Goal: Task Accomplishment & Management: Manage account settings

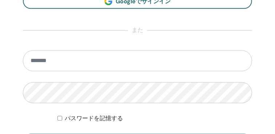
scroll to position [458, 0]
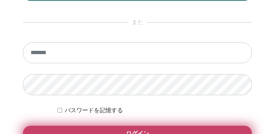
type input "**********"
click at [176, 129] on button "ログイン" at bounding box center [137, 133] width 229 height 15
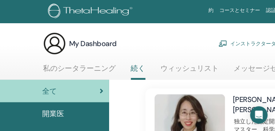
click at [240, 43] on link "インストラクターダッシュボード" at bounding box center [263, 44] width 88 height 16
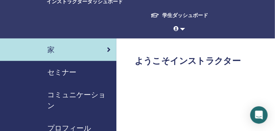
scroll to position [30, 0]
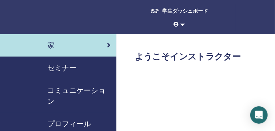
click at [63, 66] on span "セミナー" at bounding box center [61, 68] width 29 height 11
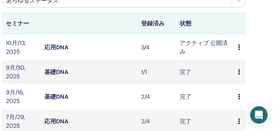
scroll to position [212, 129]
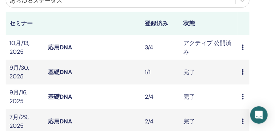
click at [19, 43] on td "10月/13, 2025" at bounding box center [25, 47] width 39 height 25
click at [243, 46] on icon at bounding box center [243, 47] width 2 height 6
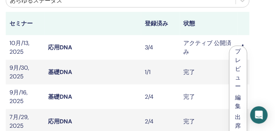
click at [239, 98] on link "編集" at bounding box center [239, 102] width 6 height 16
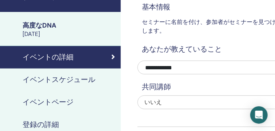
scroll to position [83, 25]
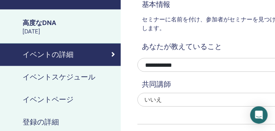
click at [41, 124] on h4 "登録の詳細" at bounding box center [41, 122] width 36 height 11
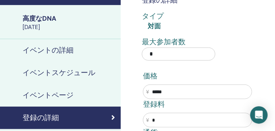
scroll to position [90, 25]
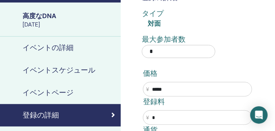
click at [59, 50] on h4 "イベントの詳細" at bounding box center [48, 48] width 51 height 11
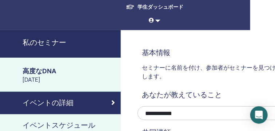
scroll to position [31, 25]
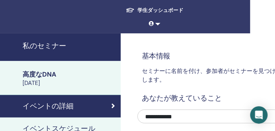
click at [50, 76] on div "高度なDNA" at bounding box center [70, 74] width 94 height 9
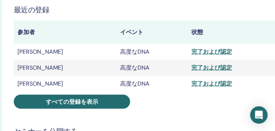
scroll to position [159, 143]
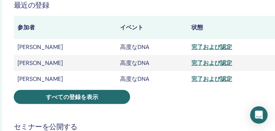
click at [216, 78] on div "完了および認定" at bounding box center [235, 79] width 86 height 9
click at [194, 79] on div "完了および認定" at bounding box center [235, 79] width 86 height 9
drag, startPoint x: 197, startPoint y: 79, endPoint x: 190, endPoint y: 80, distance: 7.0
click at [192, 80] on div "完了および認定" at bounding box center [235, 79] width 86 height 9
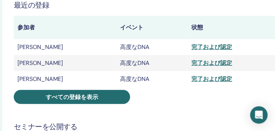
click at [192, 81] on div "完了および認定" at bounding box center [235, 79] width 86 height 9
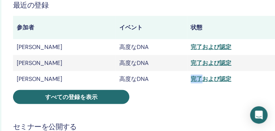
scroll to position [159, 145]
click at [215, 79] on div "完了および認定" at bounding box center [234, 79] width 86 height 9
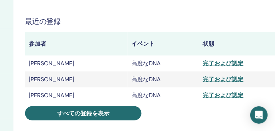
scroll to position [142, 132]
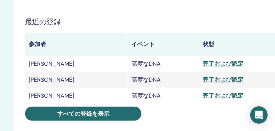
click at [213, 94] on div "完了および認定" at bounding box center [246, 96] width 86 height 9
click at [203, 61] on div "完了および認定" at bounding box center [246, 64] width 86 height 9
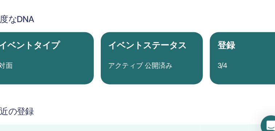
scroll to position [61, 132]
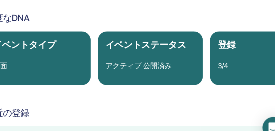
click at [239, 63] on div "3/4" at bounding box center [251, 65] width 82 height 9
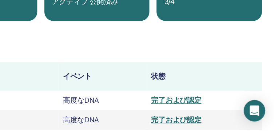
scroll to position [99, 160]
